Goal: Information Seeking & Learning: Stay updated

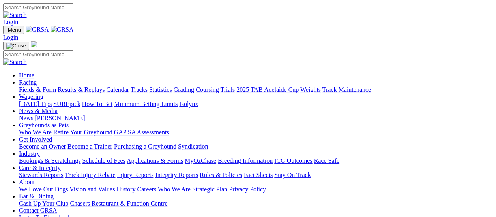
click at [37, 79] on link "Racing" at bounding box center [28, 82] width 18 height 7
click at [105, 86] on link "Results & Replays" at bounding box center [81, 89] width 47 height 7
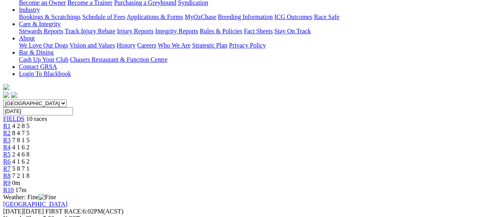
scroll to position [79, 0]
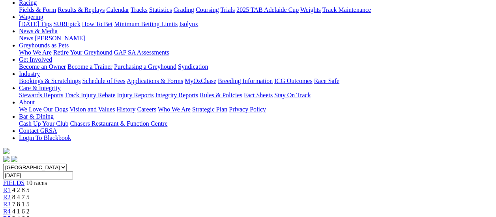
scroll to position [79, 0]
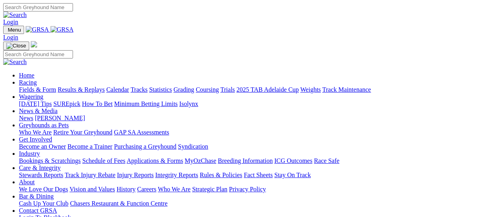
click at [92, 86] on link "Results & Replays" at bounding box center [81, 89] width 47 height 7
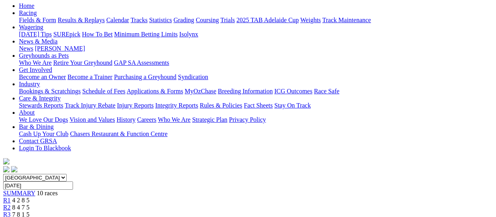
scroll to position [39, 0]
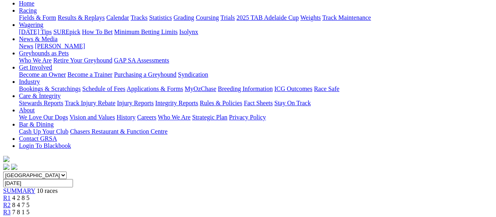
scroll to position [79, 0]
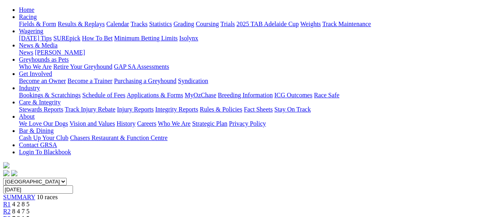
scroll to position [79, 0]
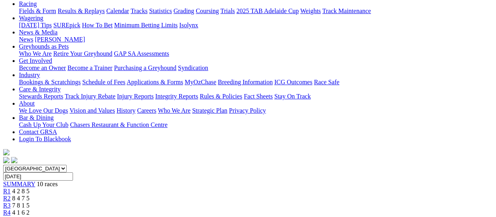
scroll to position [79, 0]
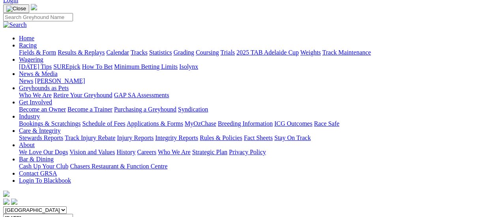
scroll to position [39, 0]
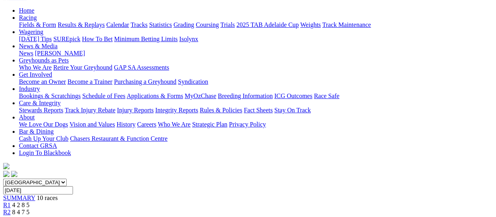
scroll to position [79, 0]
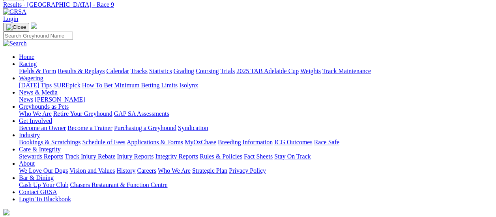
scroll to position [79, 0]
